Goal: Task Accomplishment & Management: Use online tool/utility

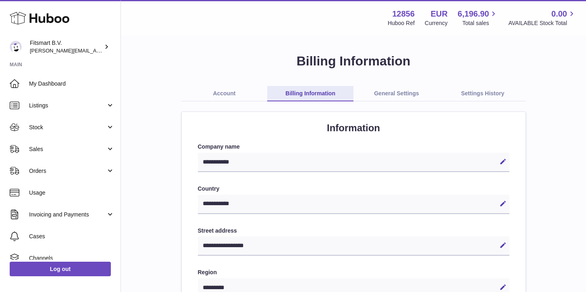
select select "**"
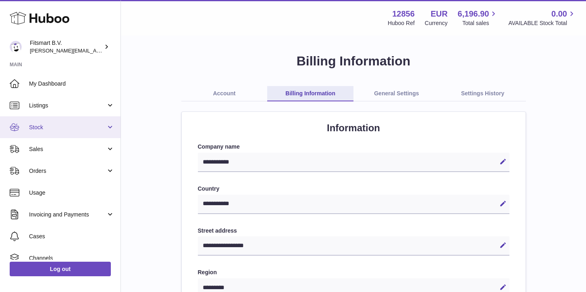
click at [38, 130] on span "Stock" at bounding box center [67, 127] width 77 height 8
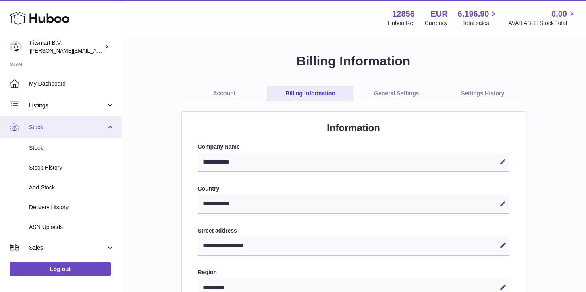
click at [35, 126] on span "Stock" at bounding box center [67, 127] width 77 height 8
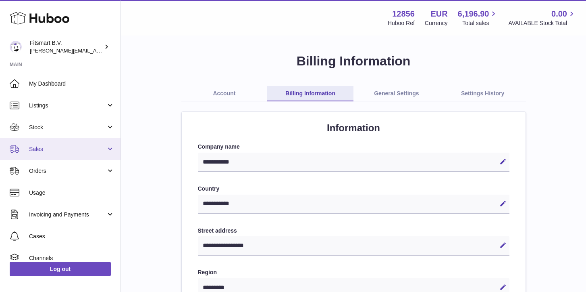
click at [40, 150] on span "Sales" at bounding box center [67, 149] width 77 height 8
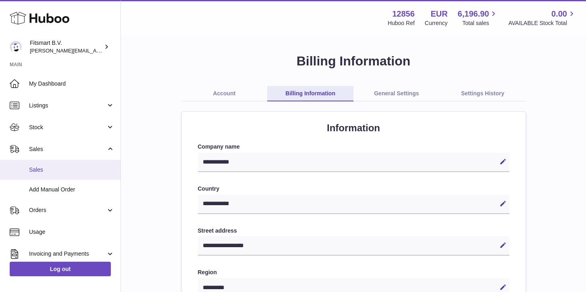
click at [59, 165] on link "Sales" at bounding box center [60, 170] width 121 height 20
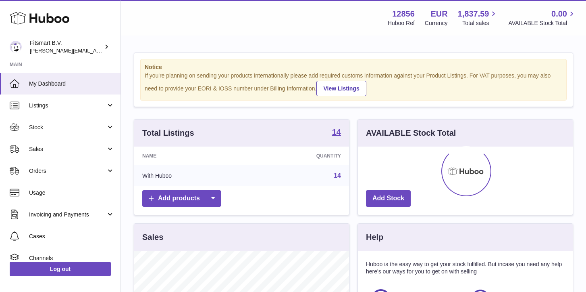
scroll to position [126, 215]
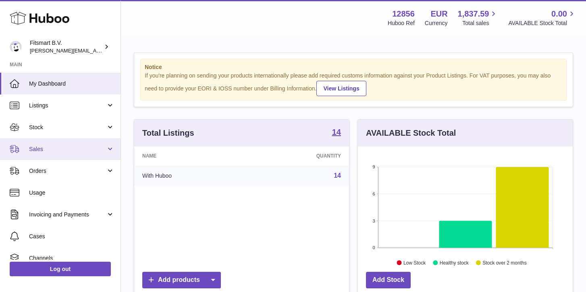
click at [40, 146] on span "Sales" at bounding box center [67, 149] width 77 height 8
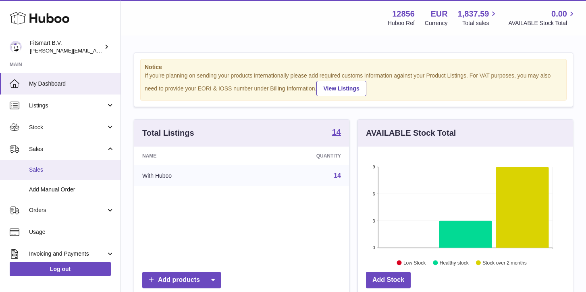
click at [39, 171] on span "Sales" at bounding box center [71, 170] width 85 height 8
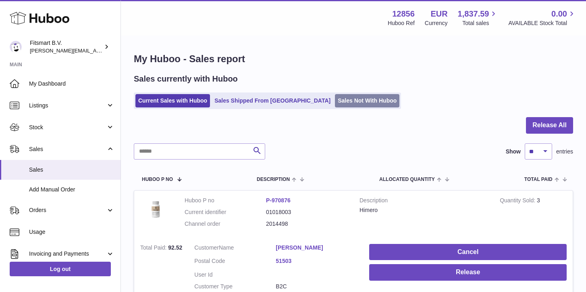
click at [335, 102] on link "Sales Not With Huboo" at bounding box center [367, 100] width 65 height 13
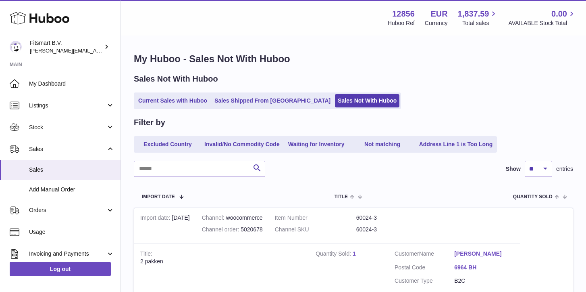
scroll to position [100, 0]
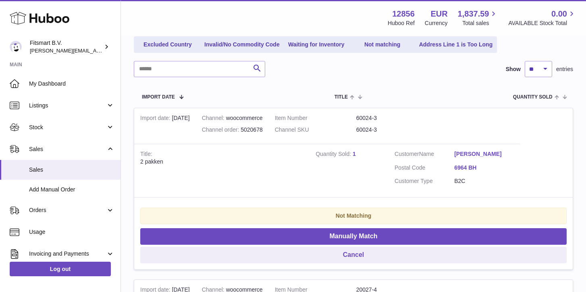
click at [358, 150] on td "Quantity Sold 1" at bounding box center [349, 171] width 79 height 54
click at [354, 154] on link "1" at bounding box center [354, 153] width 3 height 6
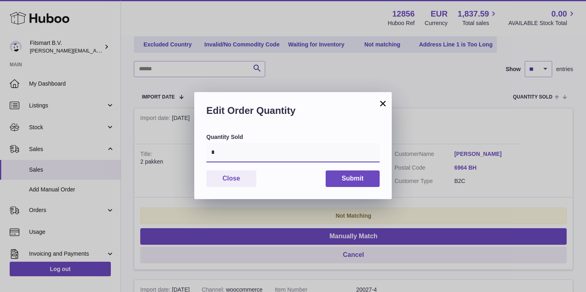
click at [264, 156] on input "*" at bounding box center [292, 152] width 173 height 19
type input "*"
click at [339, 173] on button "Submit" at bounding box center [353, 178] width 54 height 17
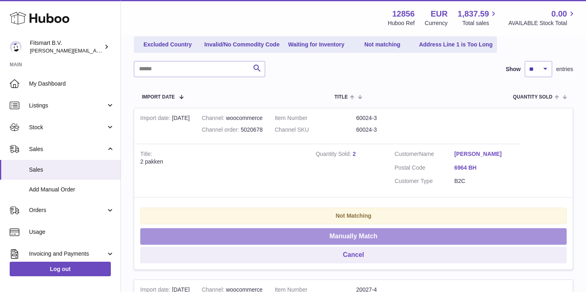
click at [345, 237] on button "Manually Match" at bounding box center [353, 236] width 427 height 17
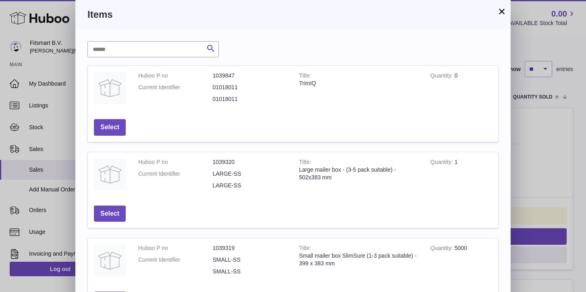
scroll to position [267, 0]
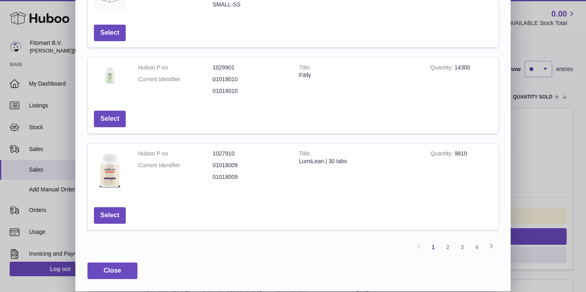
click at [108, 129] on td "Select" at bounding box center [110, 118] width 44 height 29
click at [107, 121] on button "Select" at bounding box center [110, 118] width 32 height 17
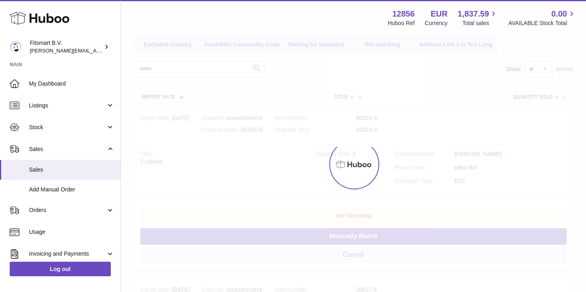
scroll to position [0, 0]
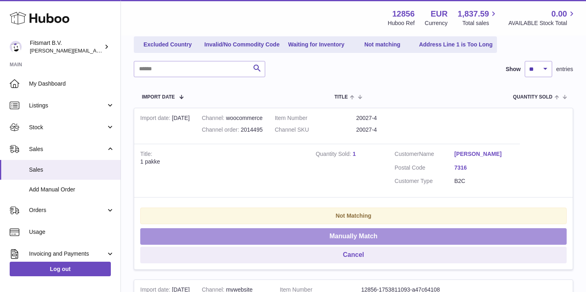
click at [337, 235] on button "Manually Match" at bounding box center [353, 236] width 427 height 17
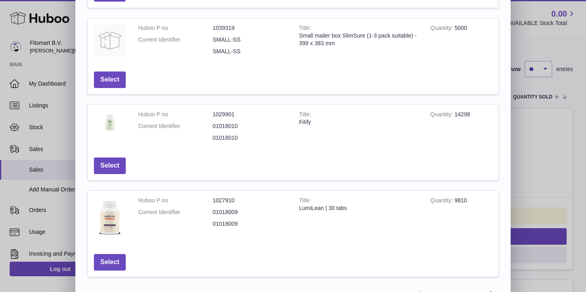
scroll to position [267, 0]
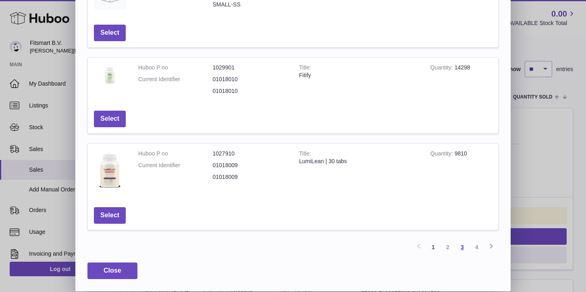
click at [461, 248] on link "3" at bounding box center [462, 247] width 15 height 15
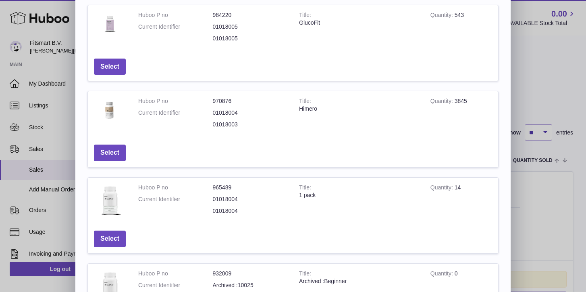
scroll to position [64, 0]
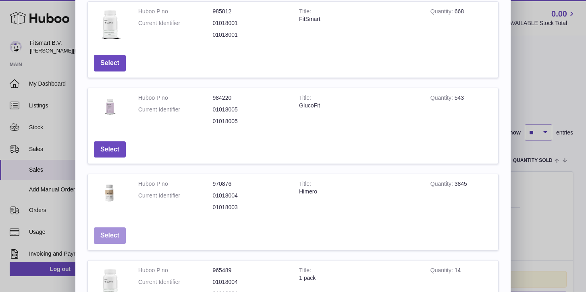
click at [110, 235] on button "Select" at bounding box center [110, 235] width 32 height 17
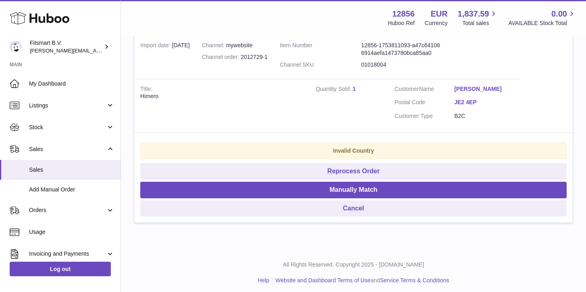
scroll to position [0, 0]
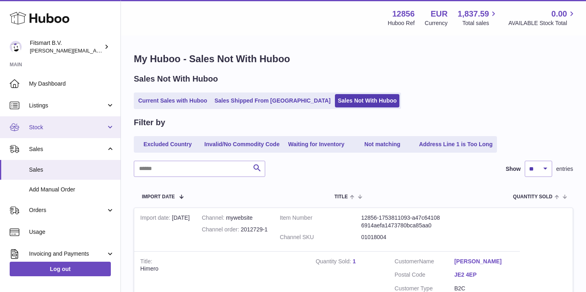
click at [36, 127] on span "Stock" at bounding box center [67, 127] width 77 height 8
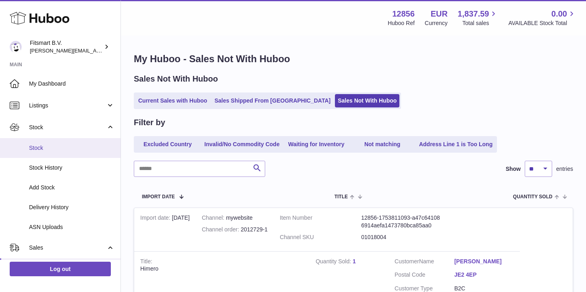
click at [40, 142] on link "Stock" at bounding box center [60, 148] width 121 height 20
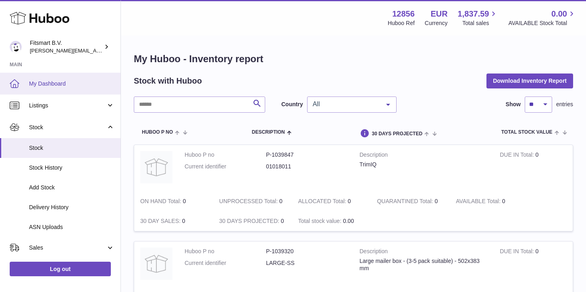
click at [47, 86] on span "My Dashboard" at bounding box center [71, 84] width 85 height 8
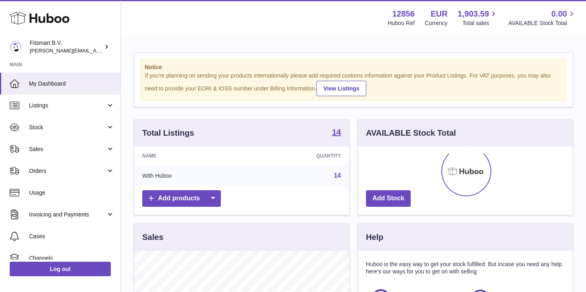
scroll to position [126, 215]
